Goal: Task Accomplishment & Management: Use online tool/utility

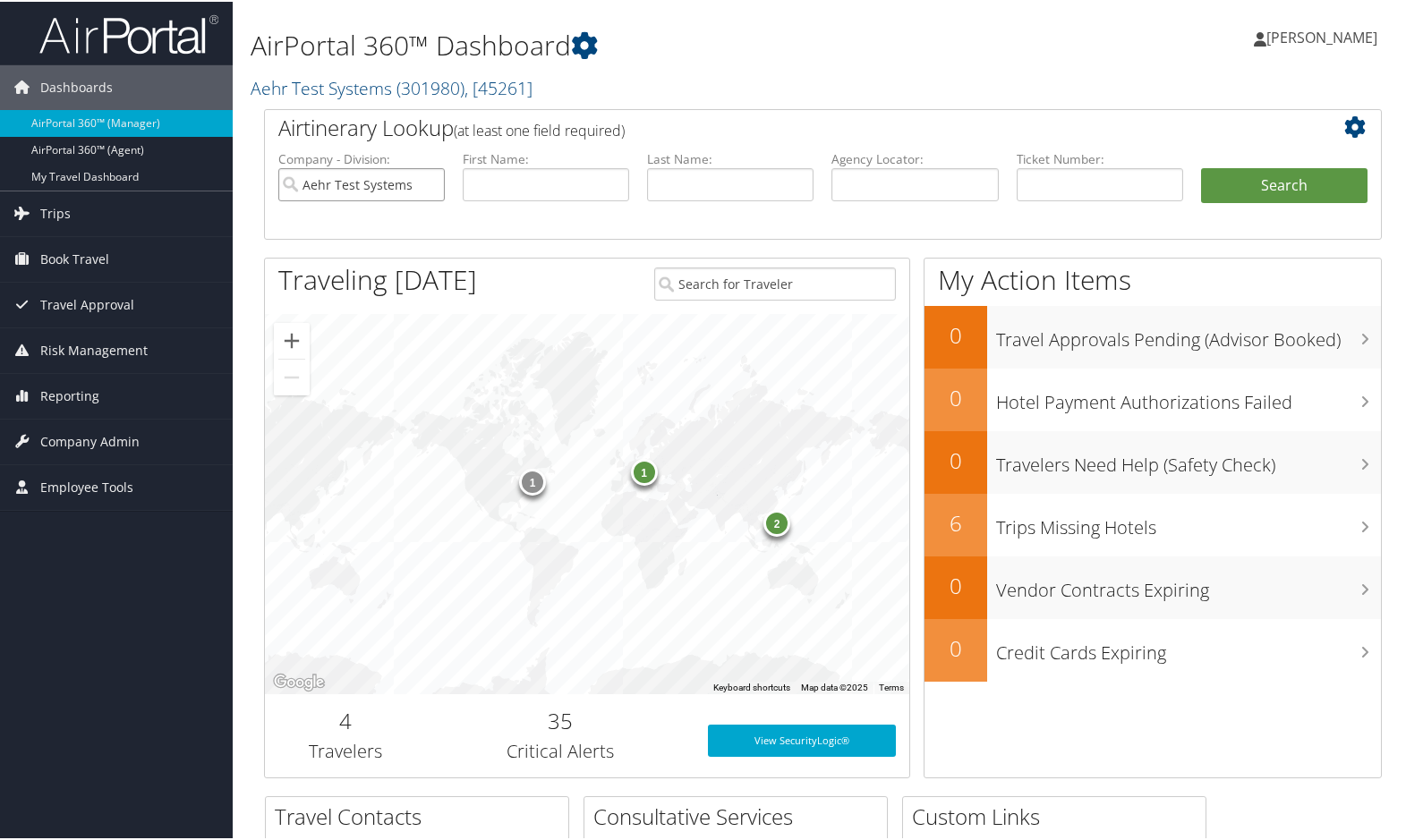
click at [427, 186] on input "Aehr Test Systems" at bounding box center [362, 183] width 167 height 33
click at [874, 187] on input "text" at bounding box center [915, 183] width 167 height 33
click at [572, 188] on input "text" at bounding box center [546, 183] width 167 height 33
type input "Steve"
click at [681, 183] on input "text" at bounding box center [730, 183] width 167 height 33
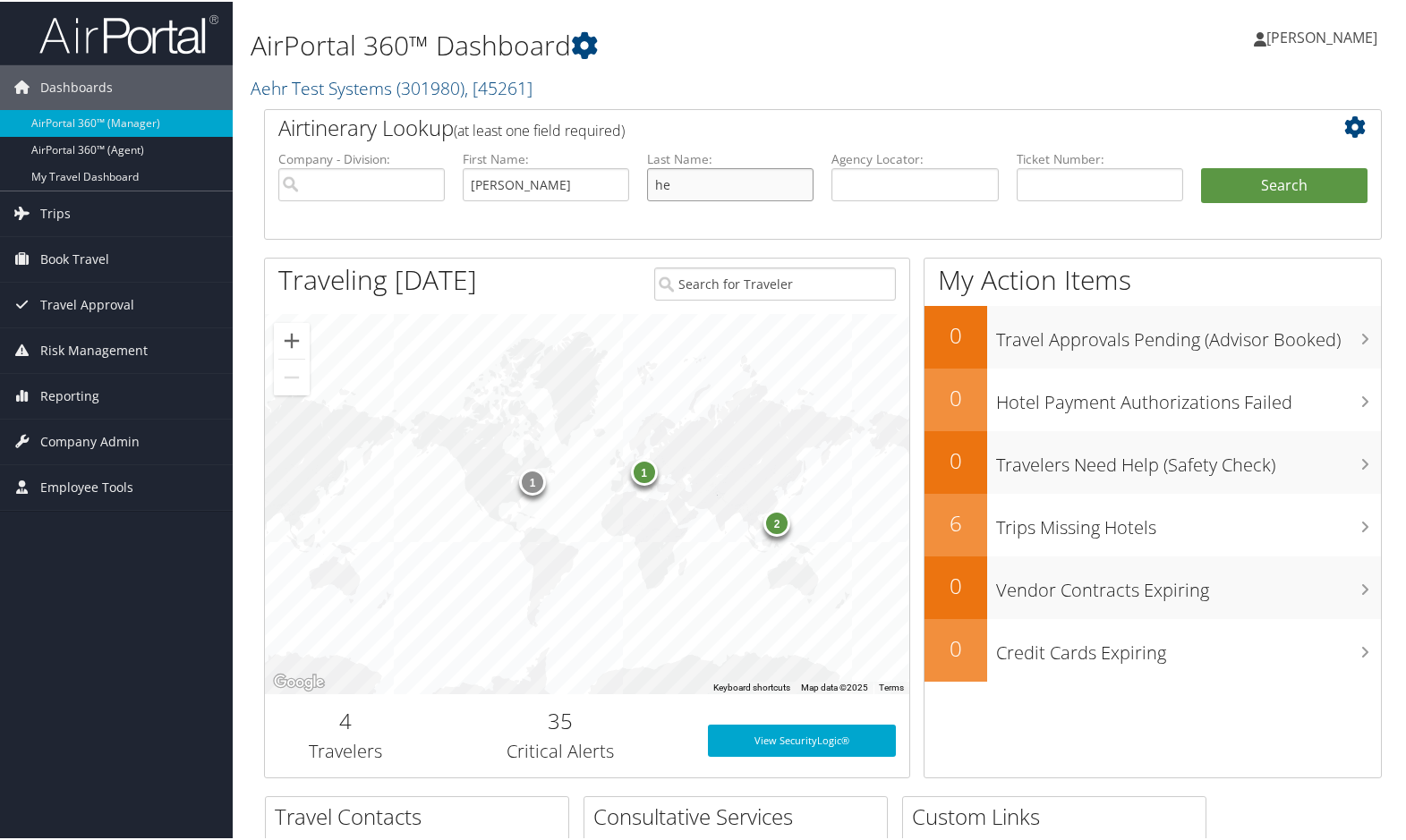
type input "h"
click at [56, 390] on span "Reporting" at bounding box center [69, 394] width 59 height 45
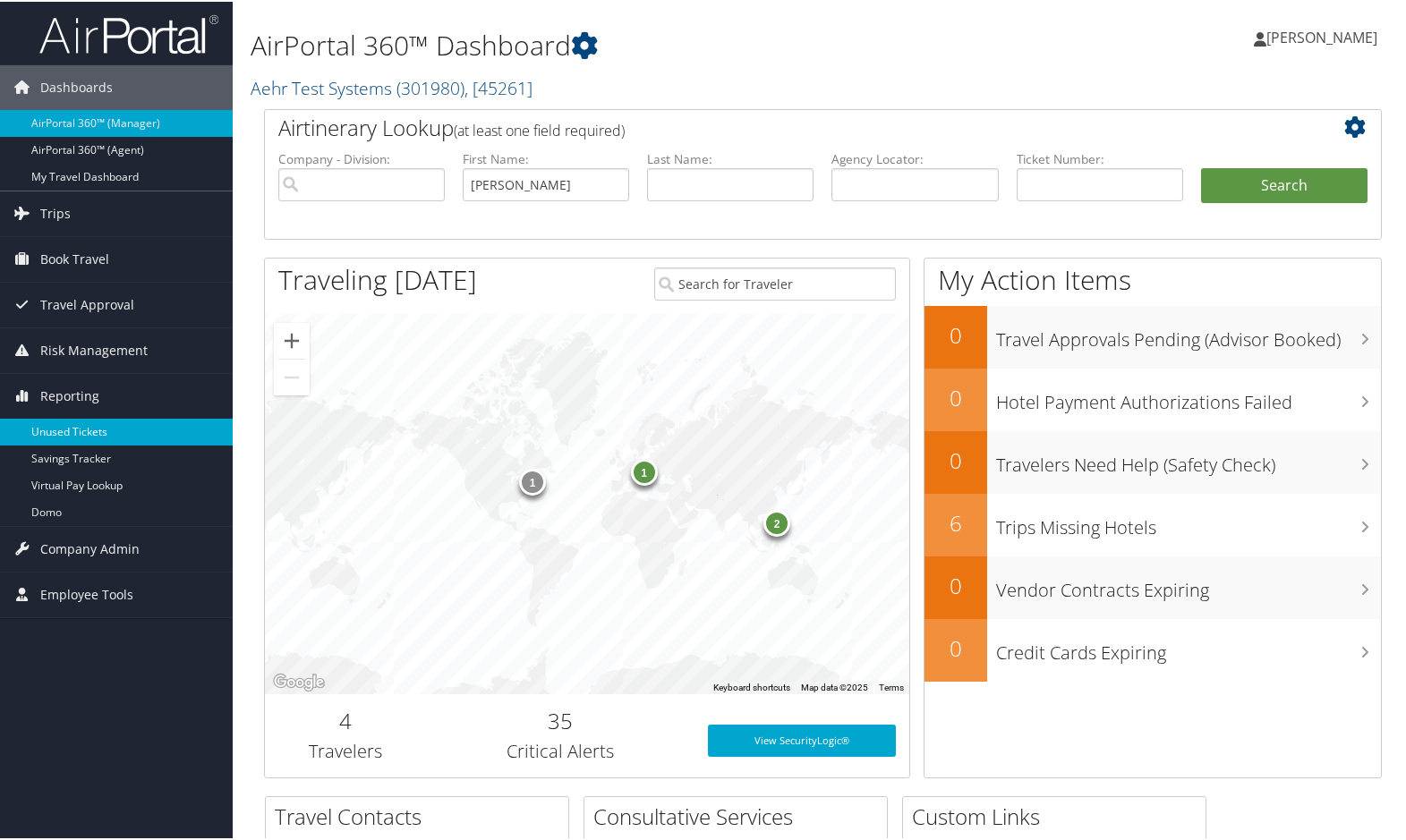
click at [73, 426] on link "Unused Tickets" at bounding box center [116, 430] width 232 height 26
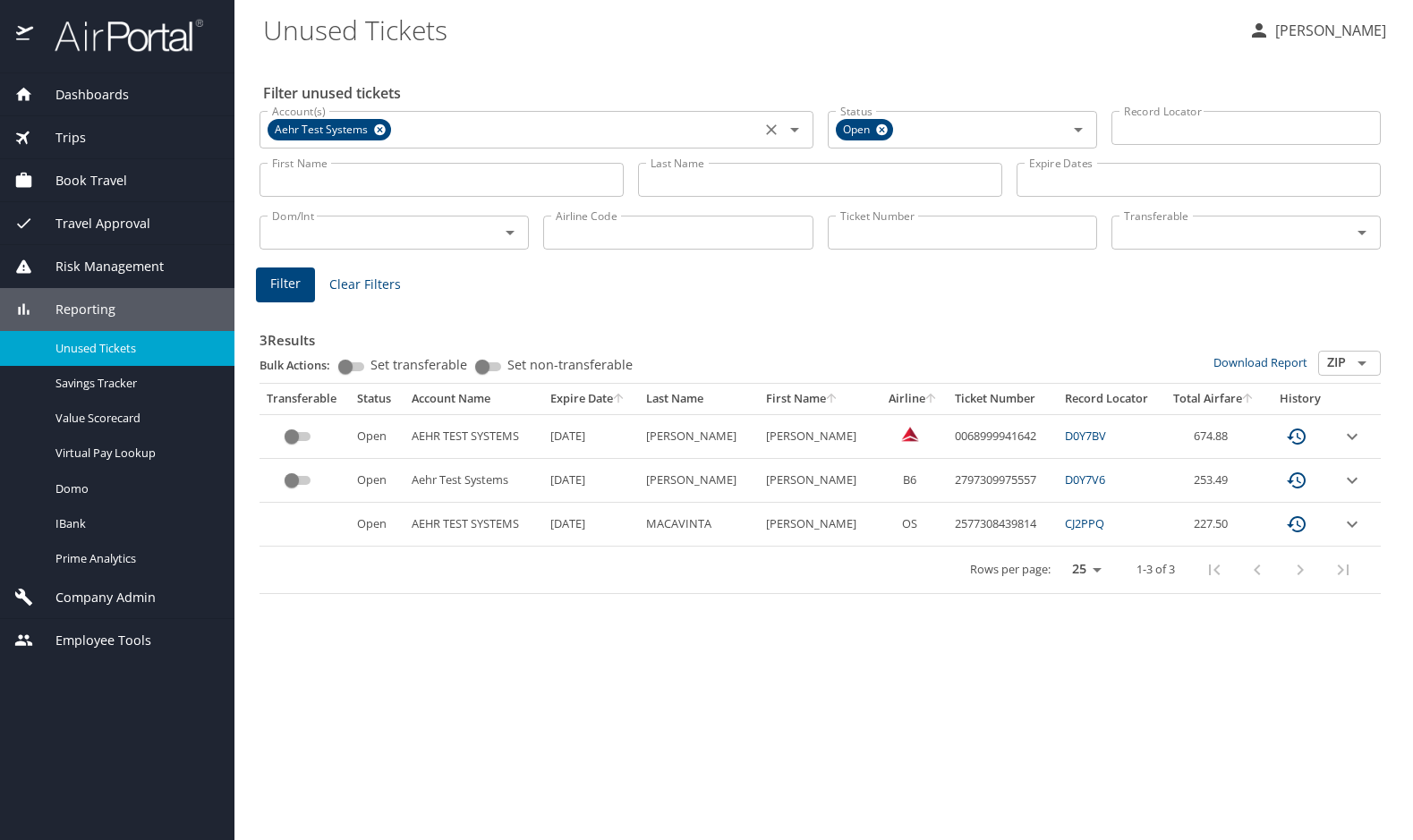
click at [378, 130] on icon at bounding box center [380, 130] width 14 height 20
click at [691, 183] on input "Last Name" at bounding box center [820, 179] width 364 height 34
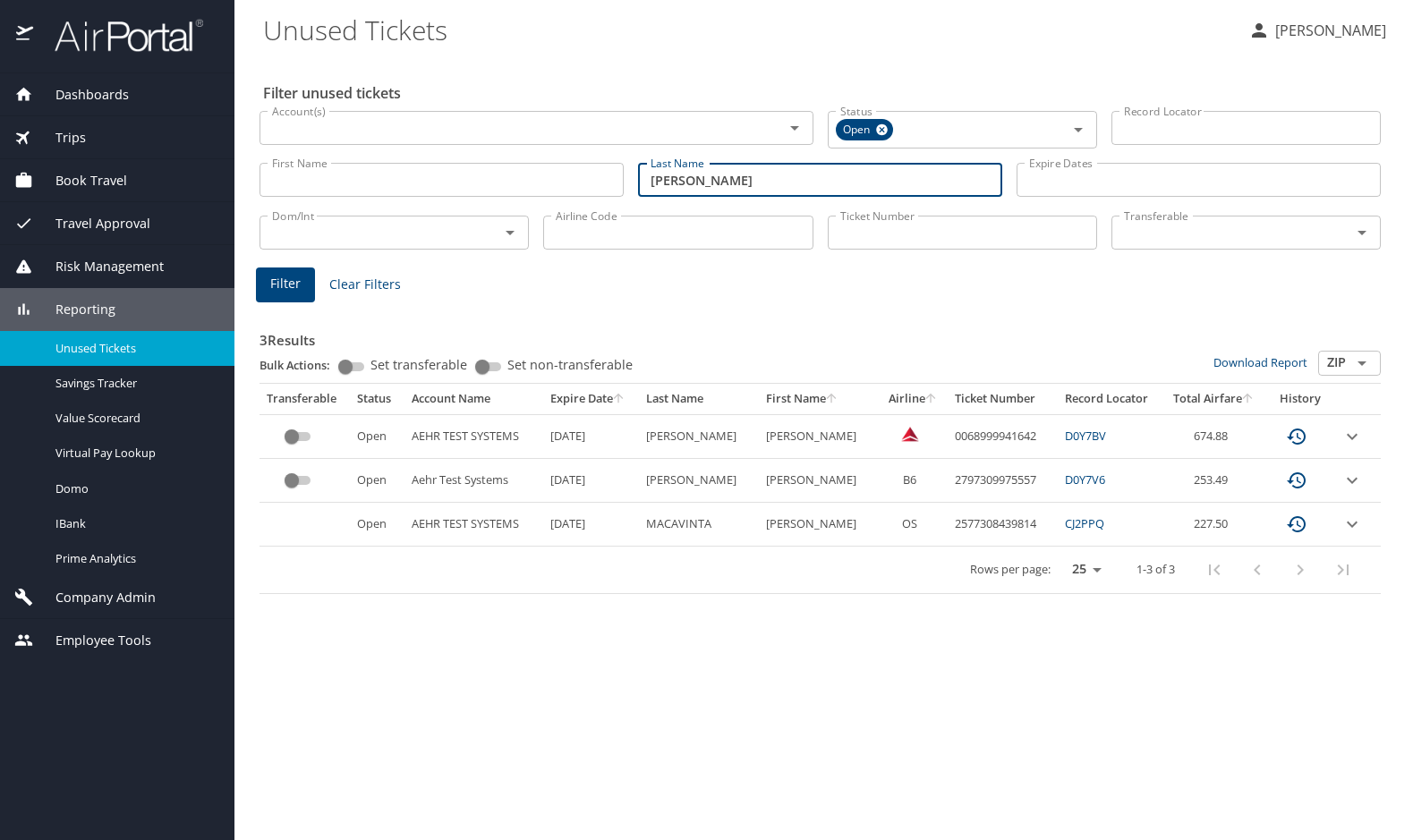
type input "hershkowitz"
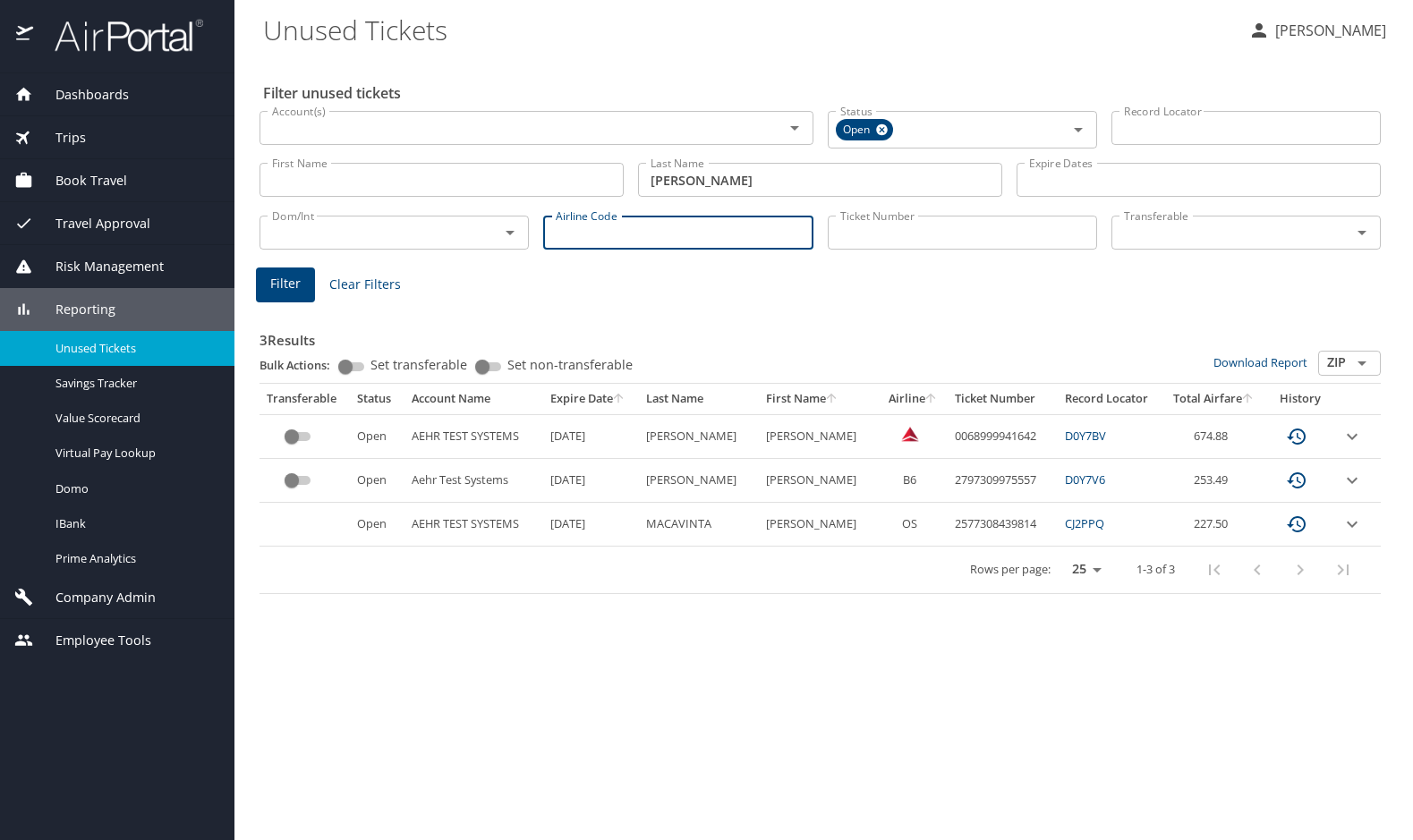
click at [631, 242] on input "Airline Code" at bounding box center [678, 232] width 270 height 34
click at [291, 280] on span "Filter" at bounding box center [285, 284] width 30 height 23
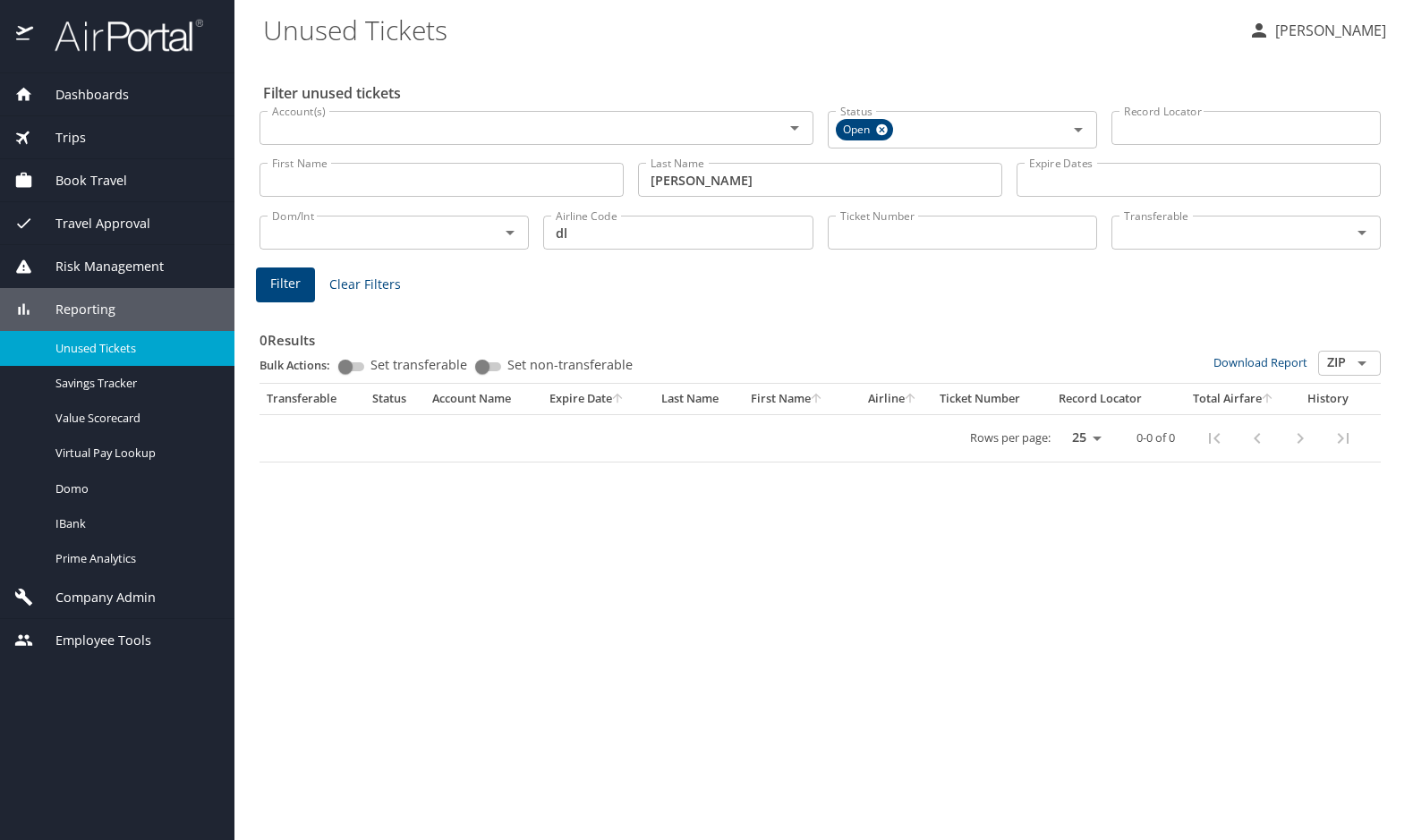
click at [849, 323] on h3 "0 Results" at bounding box center [820, 335] width 1121 height 31
click at [731, 181] on input "hershkowitz" at bounding box center [820, 179] width 364 height 34
click at [608, 233] on input "dl" at bounding box center [678, 232] width 270 height 34
type input "d"
click at [664, 229] on input "Airline Code" at bounding box center [678, 232] width 270 height 34
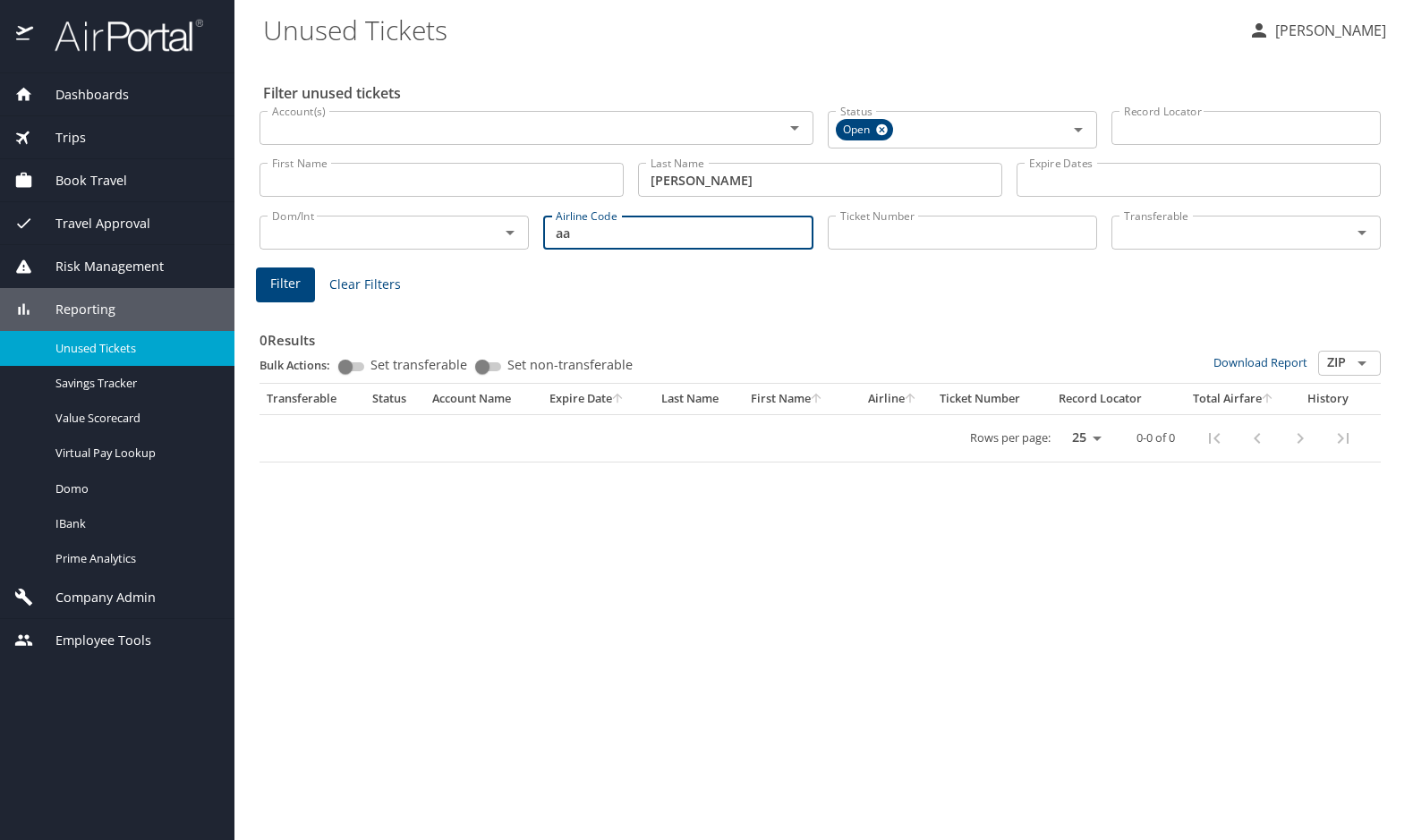
type input "aa"
click at [277, 282] on span "Filter" at bounding box center [285, 284] width 30 height 23
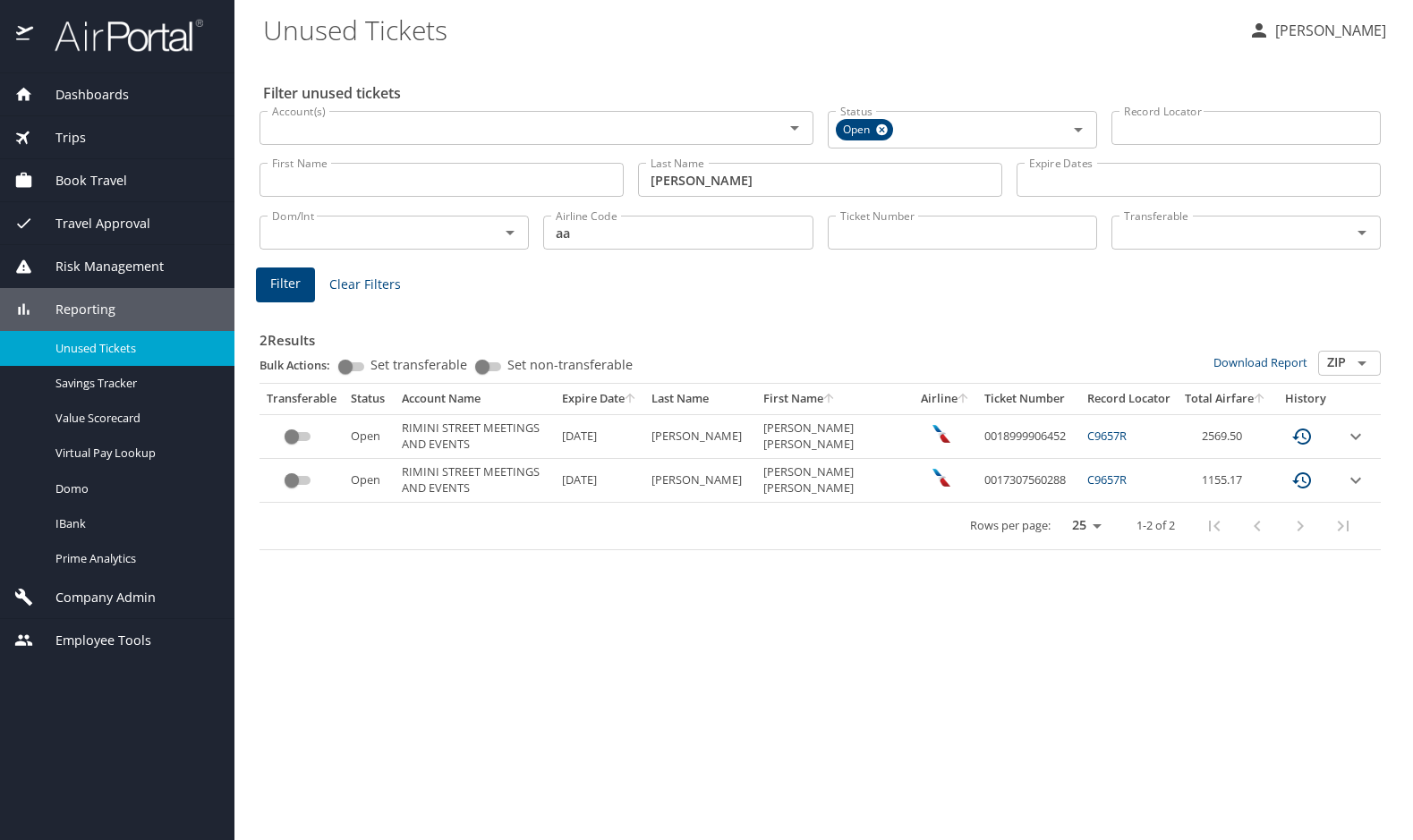
click at [1077, 318] on div "2 Results Bulk Actions: Set transferable Set non-transferable Download Report Z…" at bounding box center [820, 428] width 1121 height 244
click at [1359, 431] on icon "expand row" at bounding box center [1356, 437] width 22 height 22
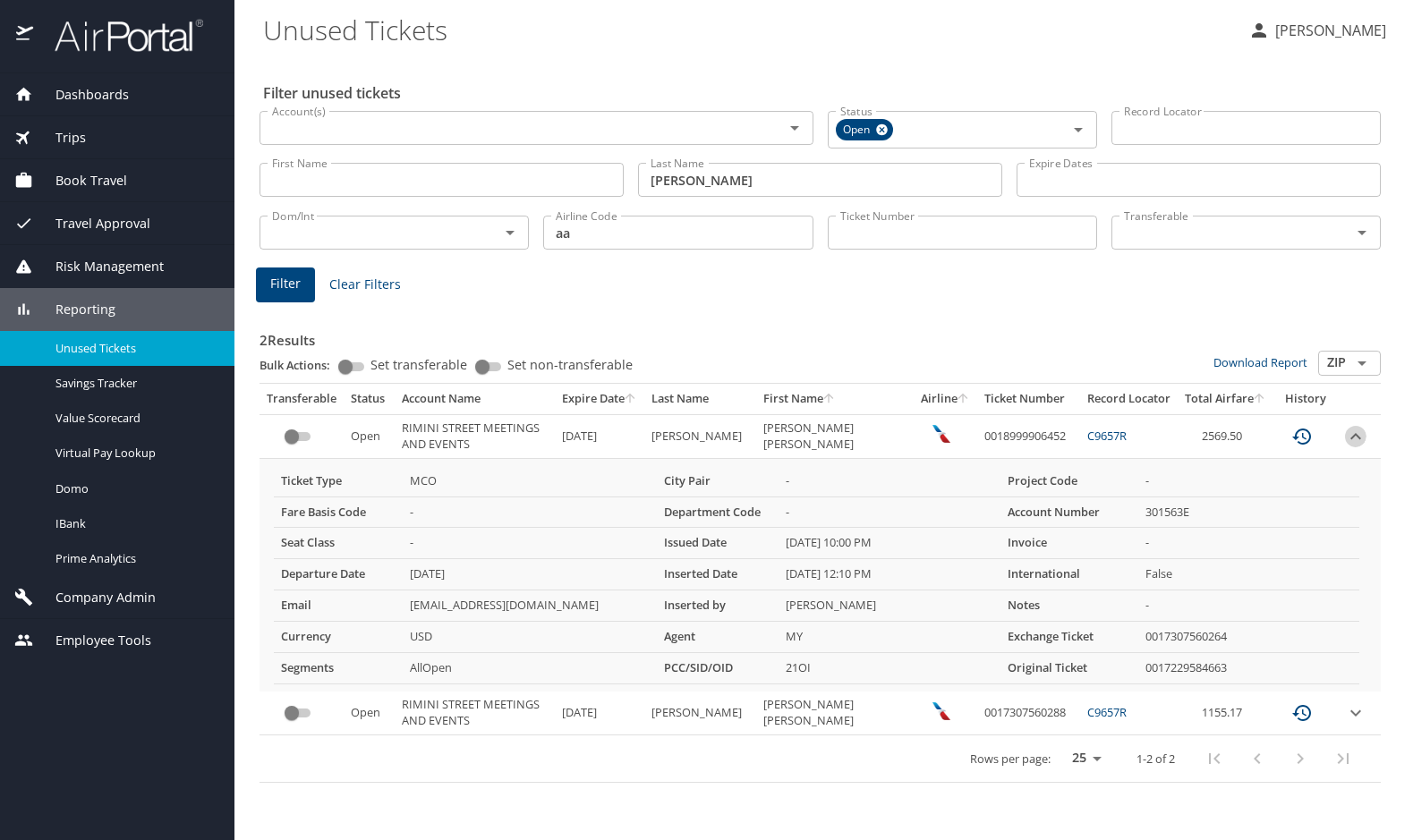
click at [1359, 431] on icon "expand row" at bounding box center [1356, 437] width 22 height 22
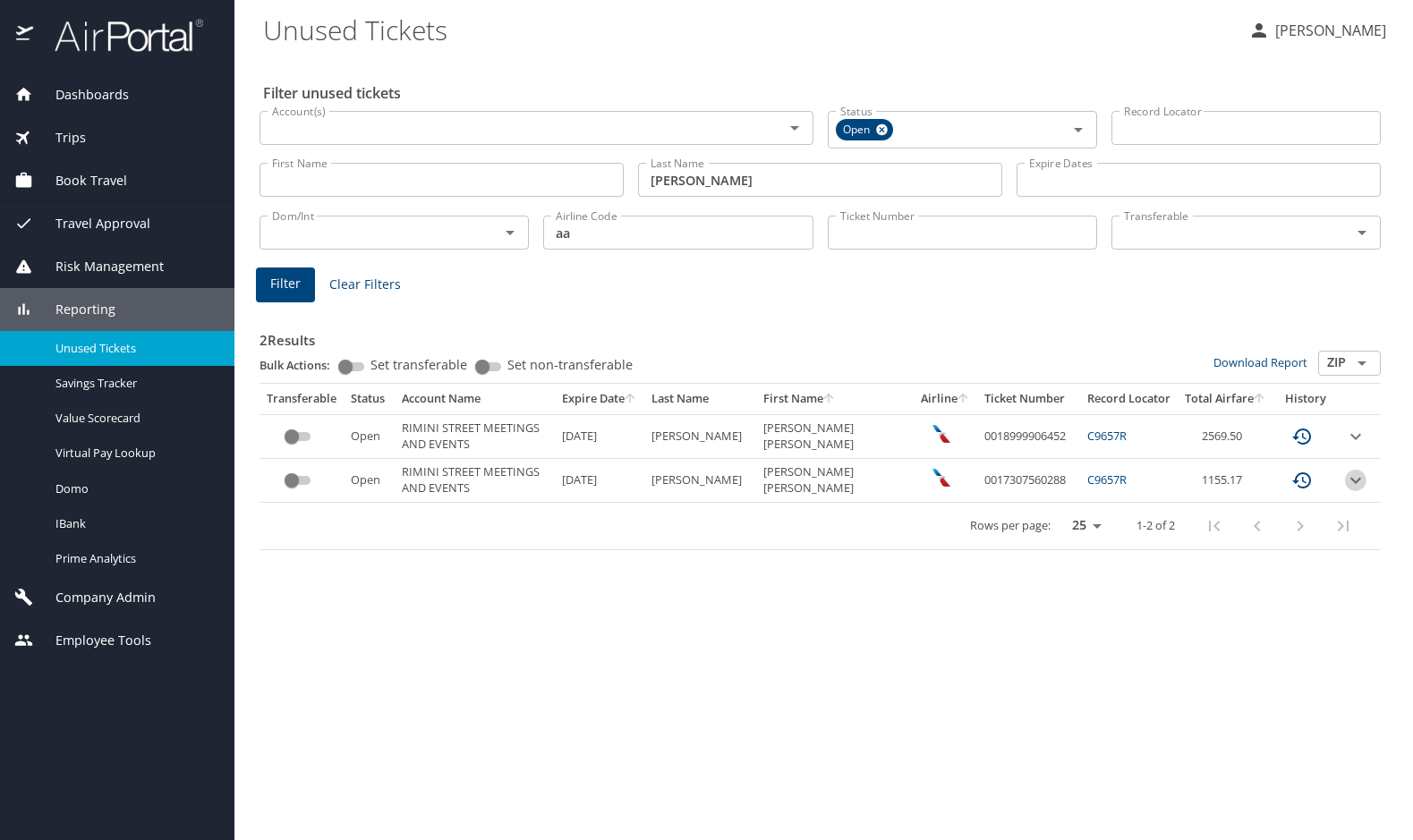
click at [1352, 478] on icon "expand row" at bounding box center [1356, 480] width 11 height 6
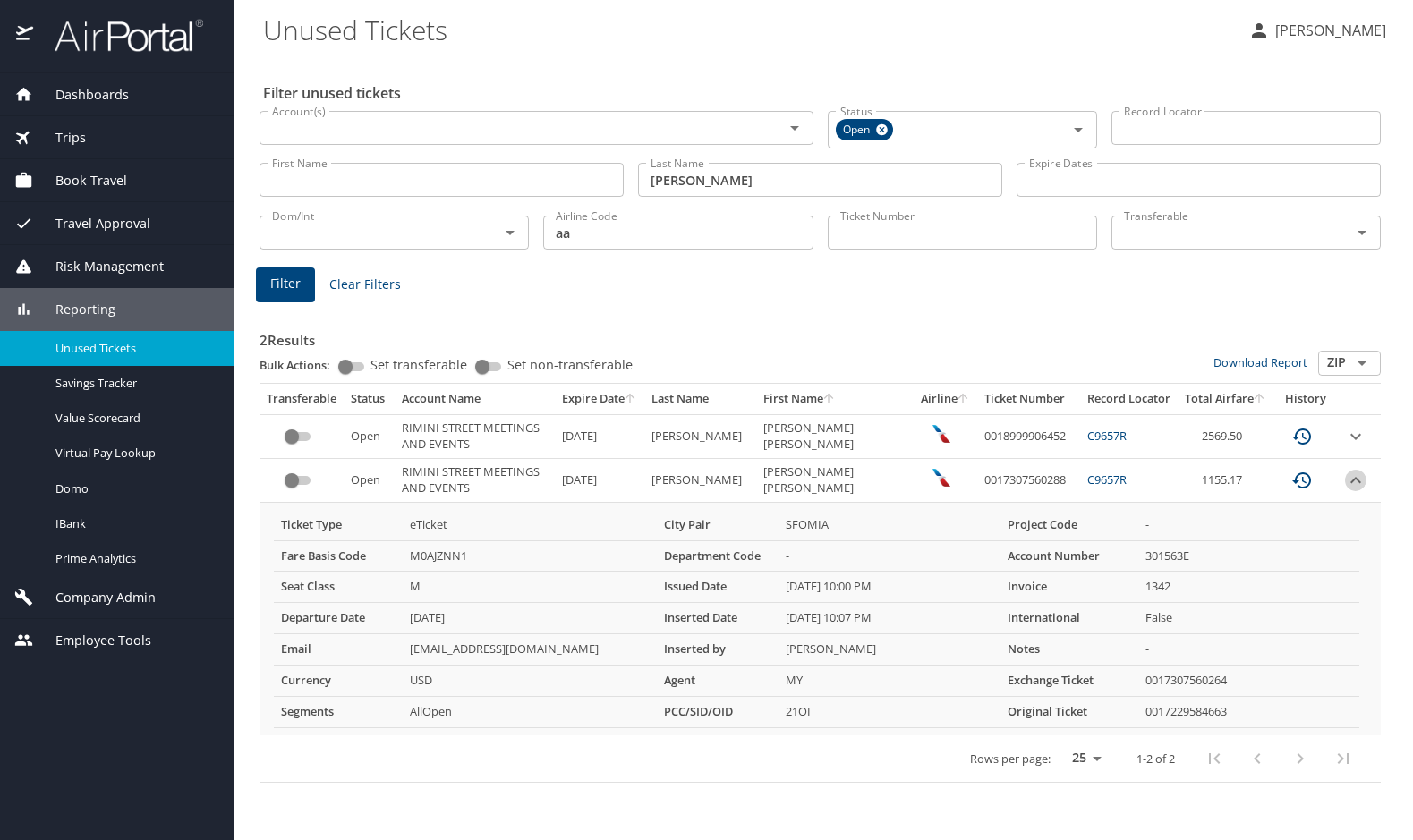
click at [1352, 478] on icon "expand row" at bounding box center [1356, 481] width 22 height 22
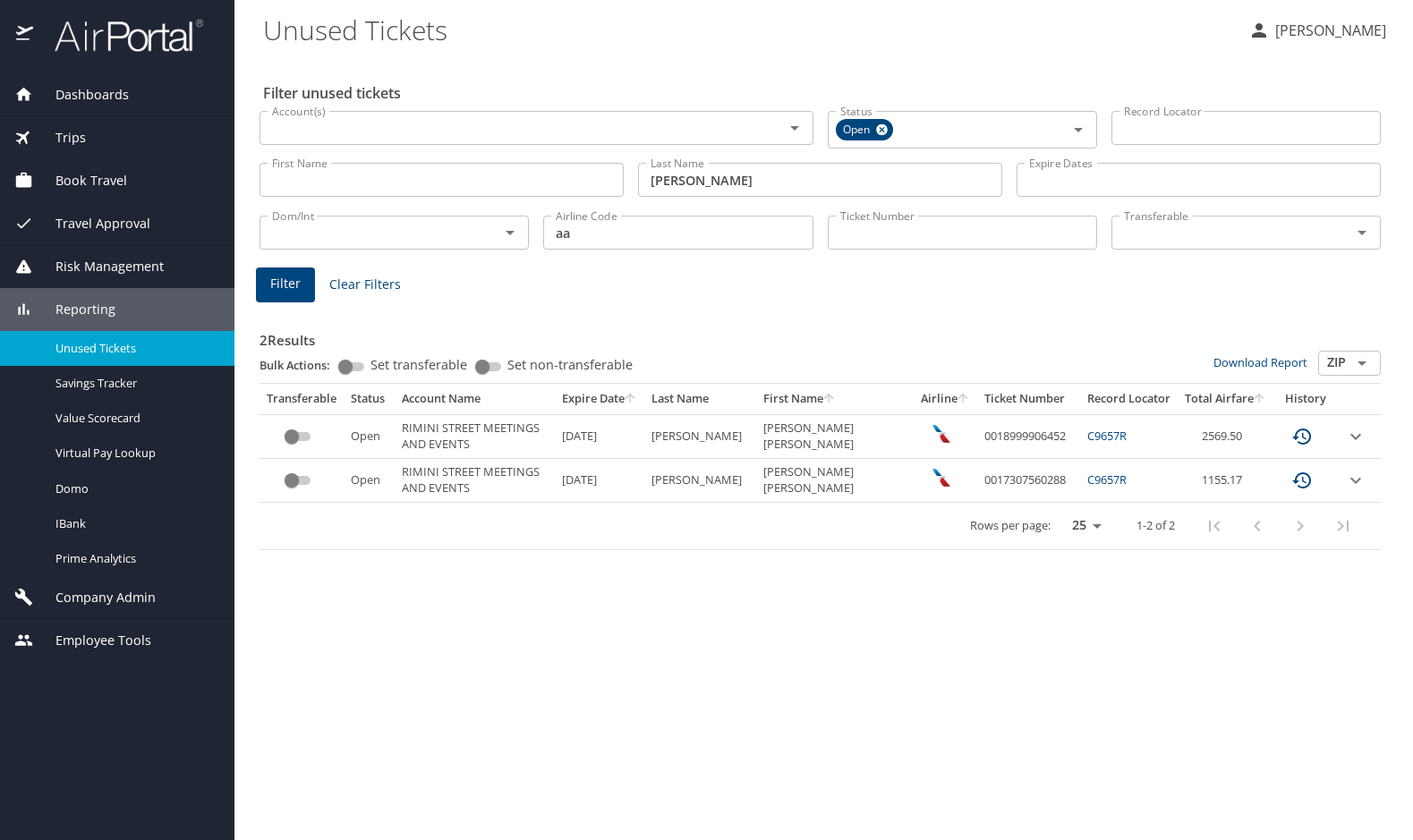
click at [934, 278] on div "Filter Clear Filters" at bounding box center [820, 285] width 1129 height 35
drag, startPoint x: 582, startPoint y: 230, endPoint x: 466, endPoint y: 230, distance: 116.0
click at [474, 230] on div "Dom/Int Dom/Int Airline Code aa Airline Code Ticket Number Ticket Number Transf…" at bounding box center [820, 230] width 1136 height 59
click at [294, 283] on span "Filter" at bounding box center [285, 284] width 30 height 23
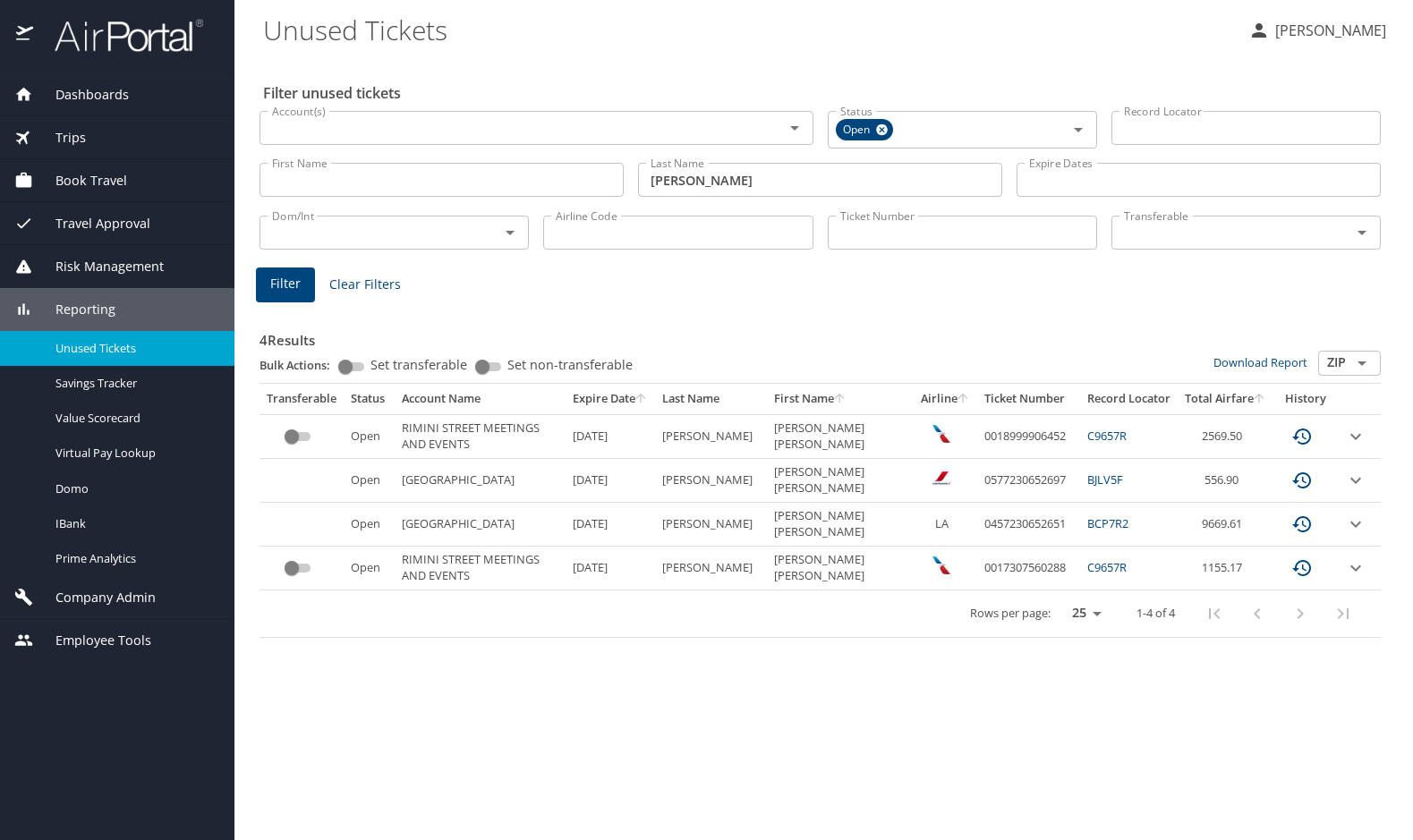
click at [1357, 524] on icon "expand row" at bounding box center [1356, 525] width 22 height 22
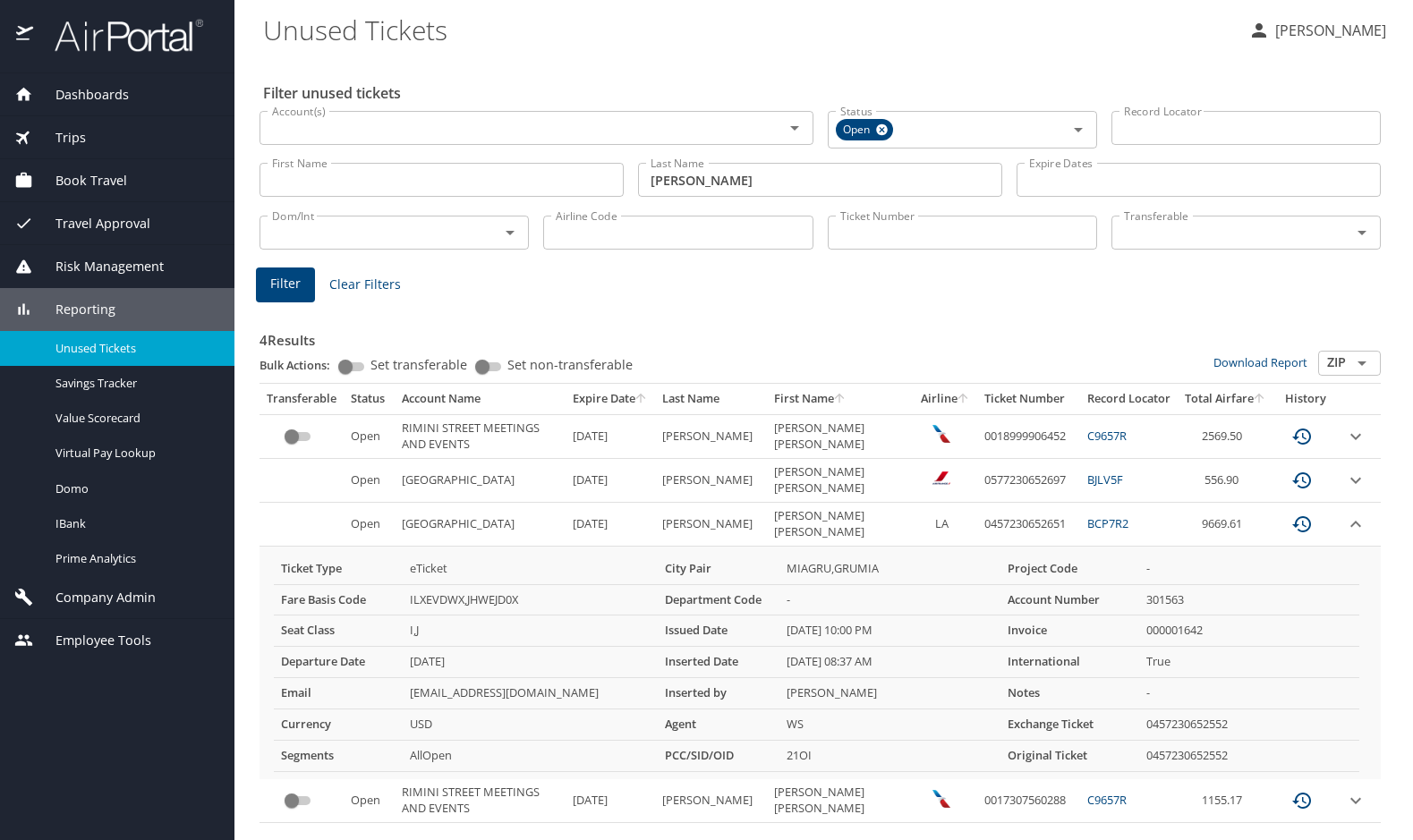
click at [1357, 524] on td "custom pagination table" at bounding box center [1359, 525] width 43 height 44
click at [1350, 526] on icon "expand row" at bounding box center [1356, 524] width 11 height 6
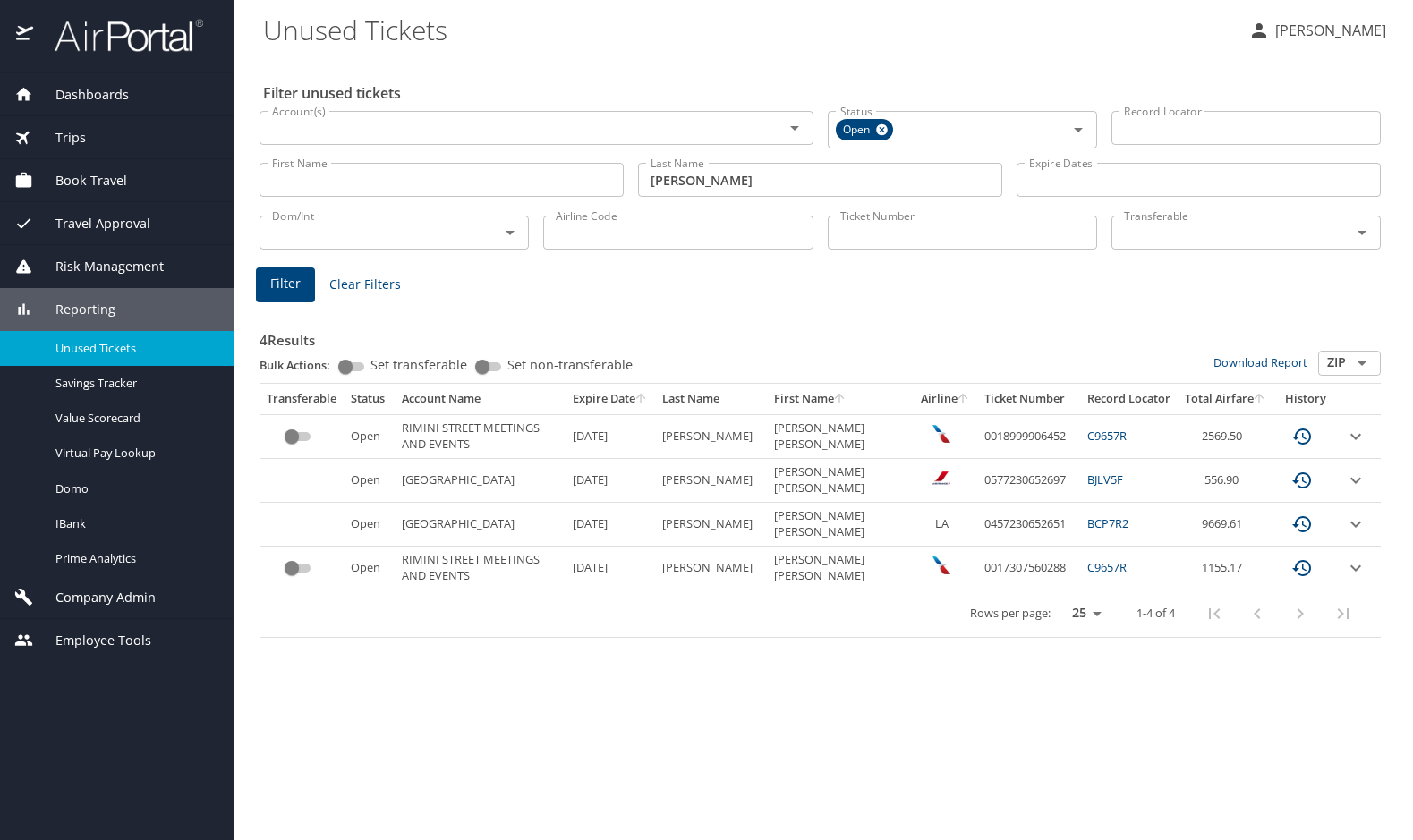
click at [528, 303] on div "4 Results Bulk Actions: Set transferable Set non-transferable Download Report Z…" at bounding box center [820, 468] width 1136 height 353
click at [107, 92] on span "Dashboards" at bounding box center [80, 95] width 96 height 20
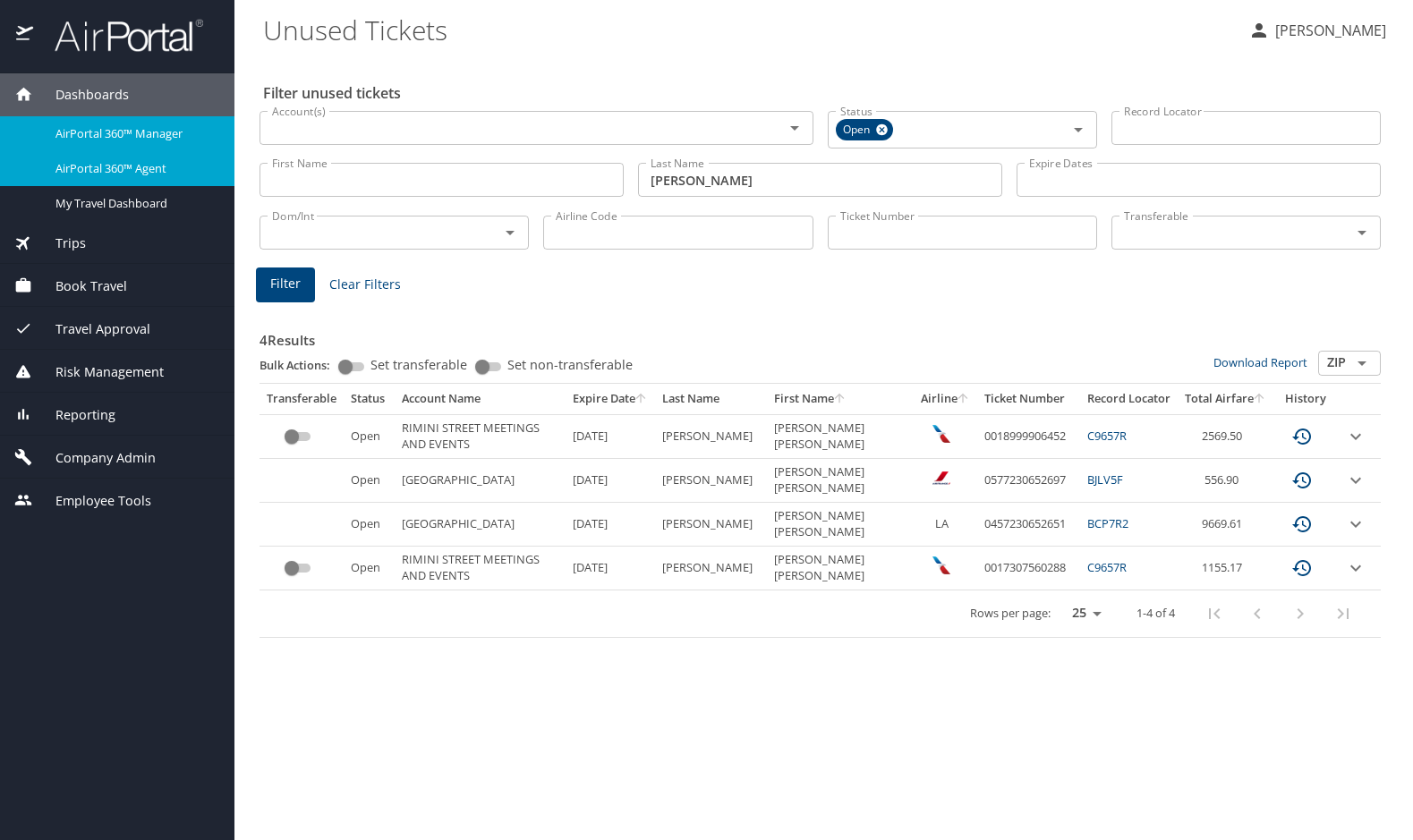
click at [123, 162] on span "AirPortal 360™ Agent" at bounding box center [134, 169] width 158 height 17
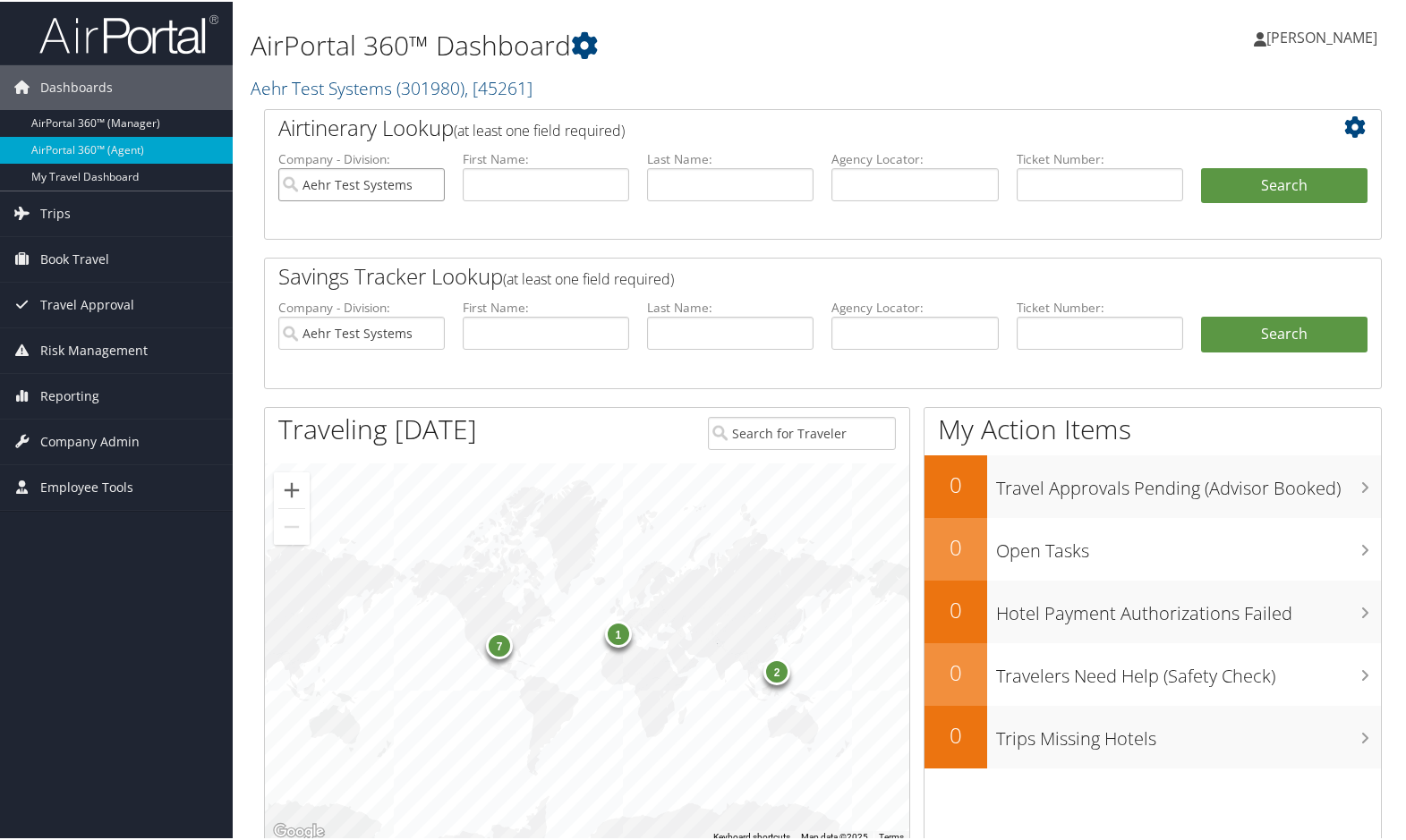
click at [432, 185] on input "Aehr Test Systems" at bounding box center [362, 183] width 167 height 33
click at [887, 191] on input "text" at bounding box center [915, 183] width 167 height 33
paste input "DBFFDJ"
type input "DBFFDJ"
click at [1250, 189] on button "Search" at bounding box center [1284, 184] width 167 height 36
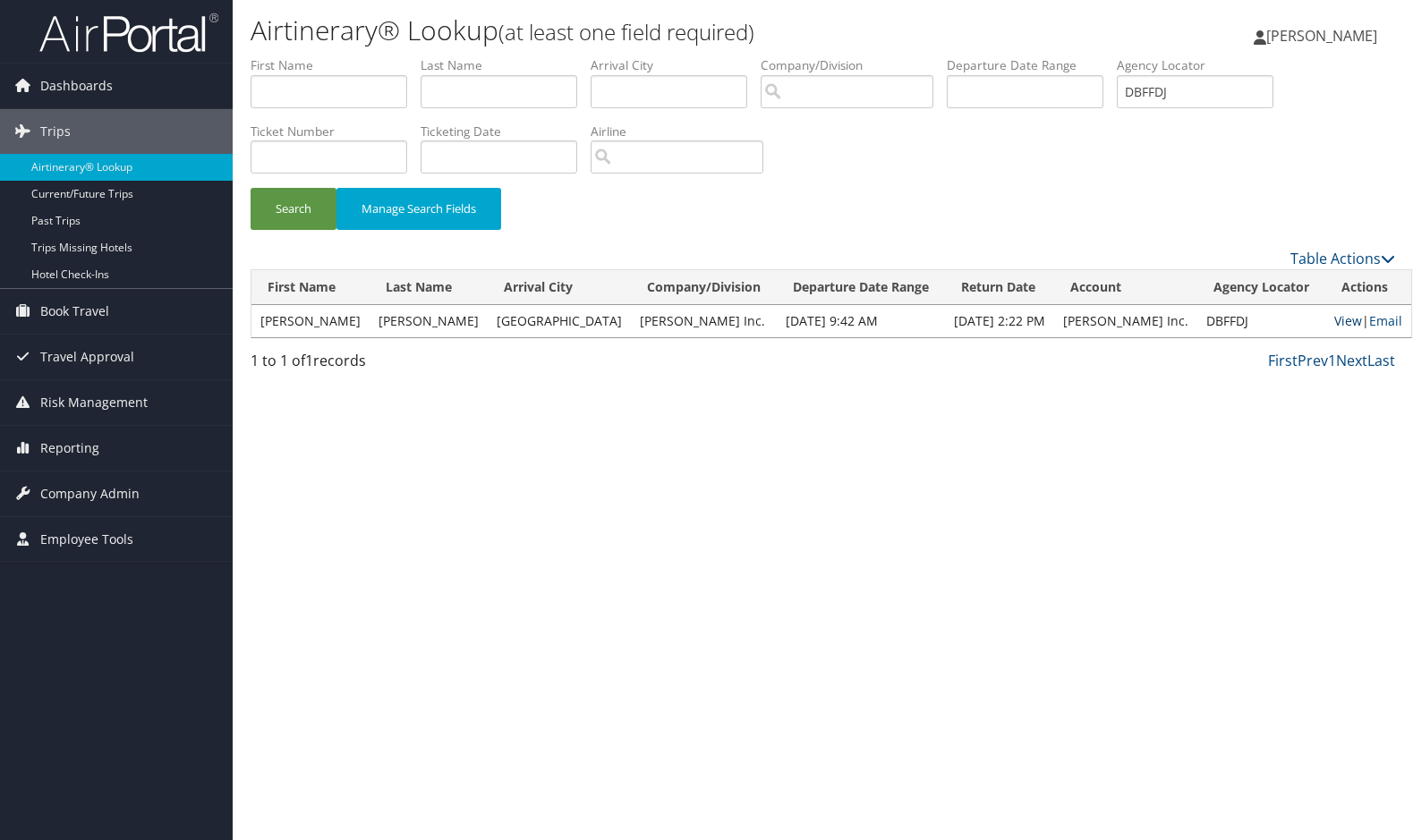
click at [1335, 319] on link "View" at bounding box center [1348, 321] width 27 height 17
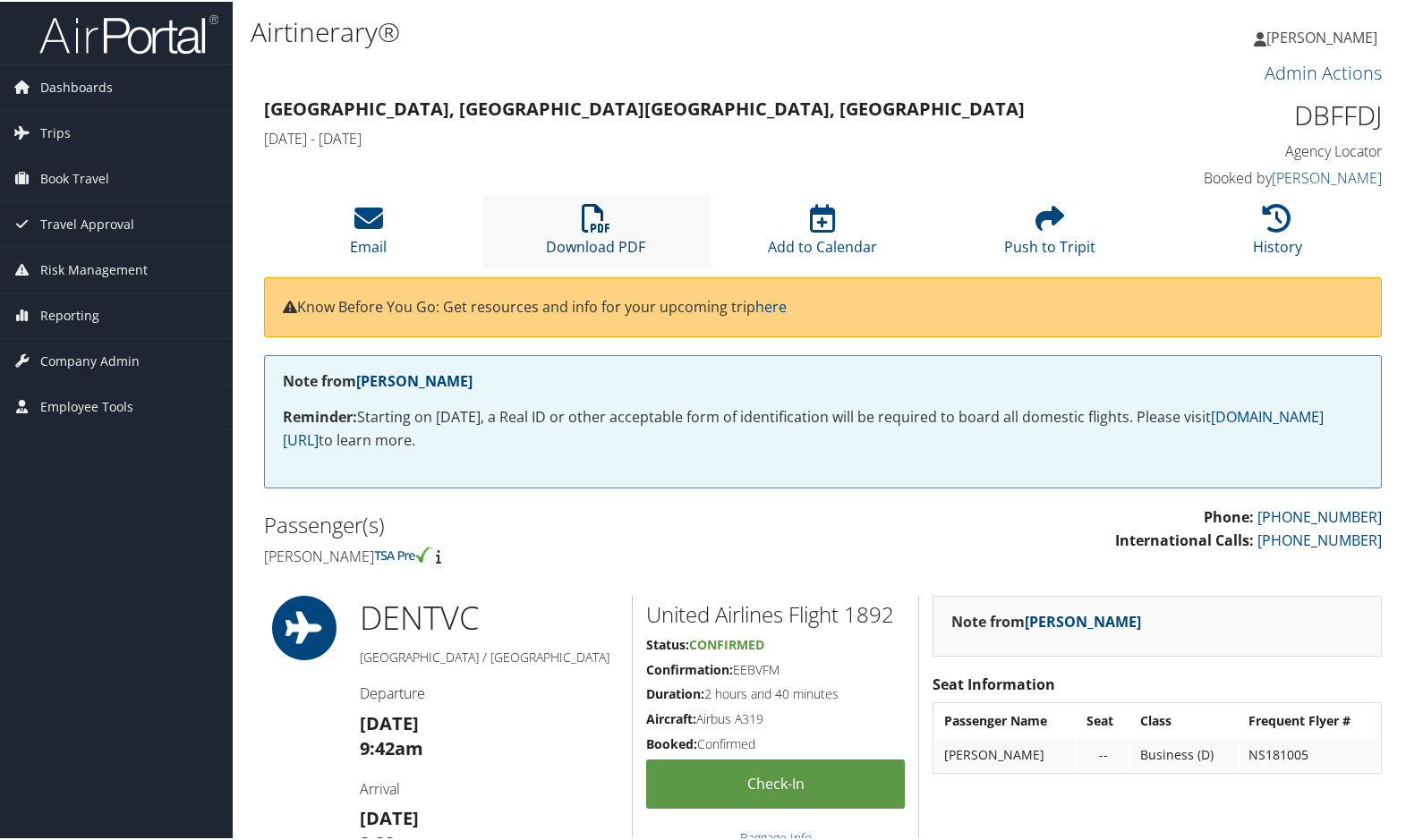
click at [583, 223] on icon at bounding box center [596, 216] width 28 height 28
